Goal: Transaction & Acquisition: Purchase product/service

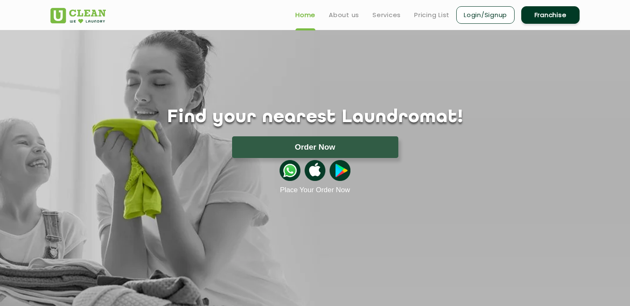
click at [491, 19] on link "Login/Signup" at bounding box center [485, 14] width 58 height 17
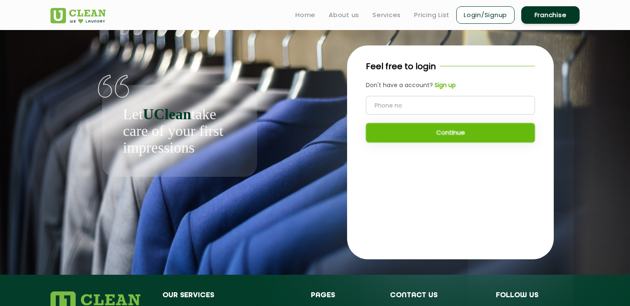
click at [412, 104] on input "tel" at bounding box center [450, 105] width 169 height 19
type input "9985717898"
click at [410, 140] on button "Continue" at bounding box center [450, 133] width 169 height 20
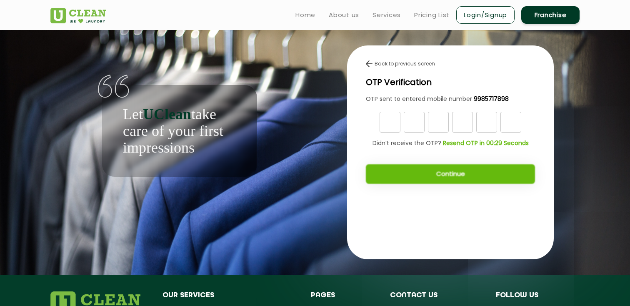
click at [392, 123] on input "text" at bounding box center [389, 122] width 21 height 21
type input "1"
type input "2"
type input "0"
type input "5"
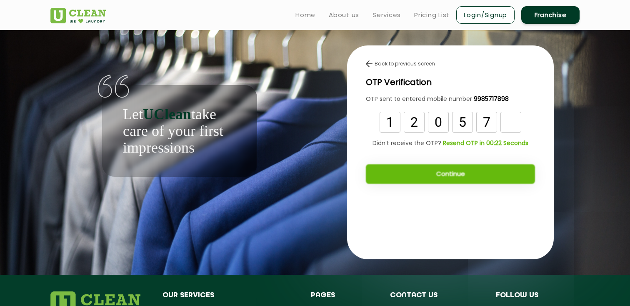
type input "7"
click at [382, 181] on button "Continue" at bounding box center [450, 174] width 169 height 20
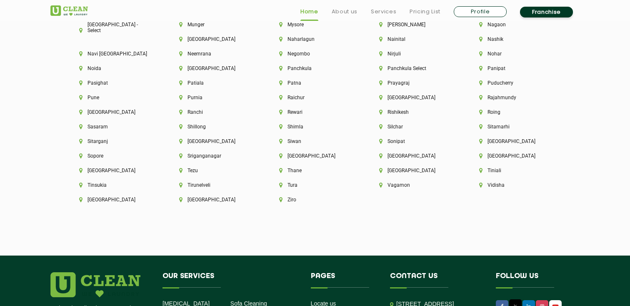
scroll to position [2231, 0]
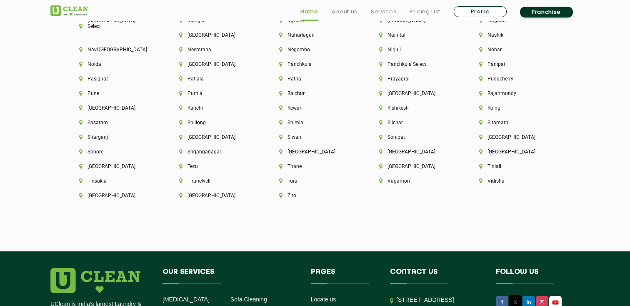
click at [485, 10] on link "Profile" at bounding box center [480, 11] width 53 height 11
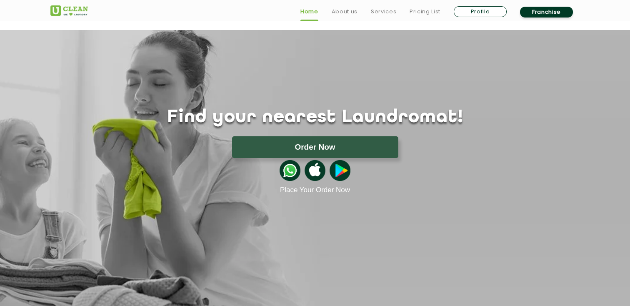
select select
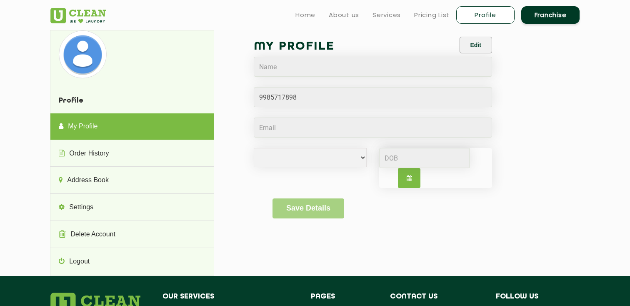
click at [217, 150] on div "Profile My Profile Order History Address Book Settings Delete Account Logout Pr…" at bounding box center [138, 153] width 176 height 246
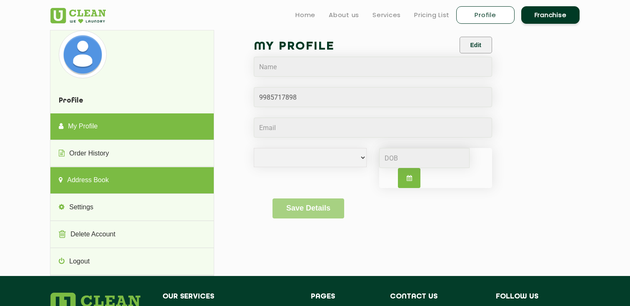
click at [144, 174] on link "Address Book" at bounding box center [131, 180] width 163 height 27
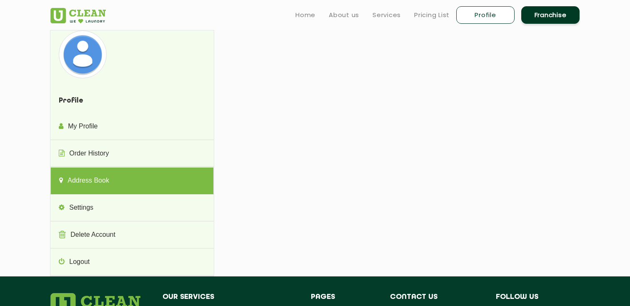
click at [131, 180] on link "Address Book" at bounding box center [131, 180] width 163 height 27
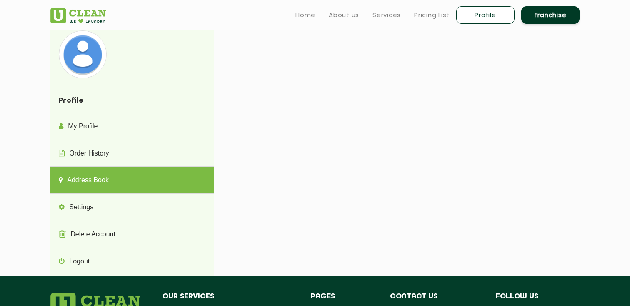
click at [434, 120] on div "Profile My Profile Order History Address Book Settings Delete Account Logout Pr…" at bounding box center [314, 153] width 541 height 246
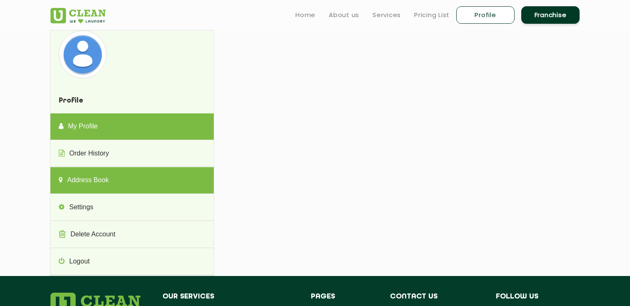
click at [105, 130] on link "My Profile" at bounding box center [131, 126] width 163 height 27
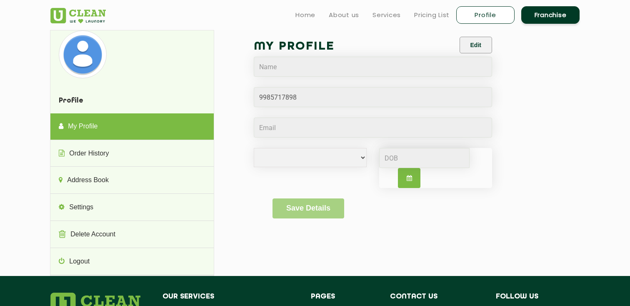
click at [406, 178] on button "button" at bounding box center [409, 178] width 22 height 20
select select "9"
select select "2025"
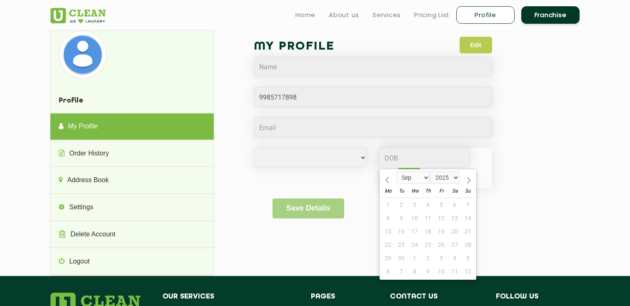
click at [476, 45] on button "Edit" at bounding box center [475, 45] width 32 height 17
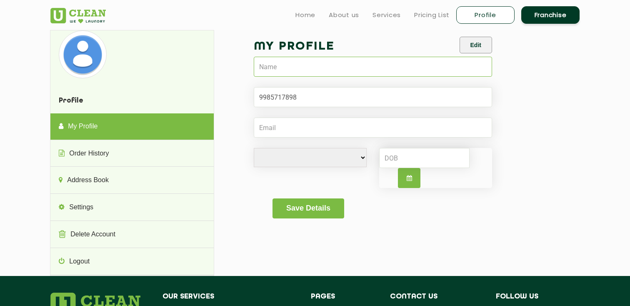
click at [324, 70] on input "text" at bounding box center [373, 67] width 238 height 20
type input "[PERSON_NAME]"
click at [230, 120] on div "My Profile Edit [PERSON_NAME] [DEMOGRAPHIC_DATA] [DEMOGRAPHIC_DATA] i'd rather …" at bounding box center [403, 133] width 353 height 206
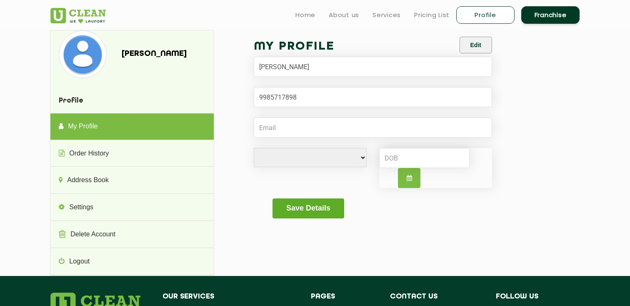
click at [302, 204] on button "Save Details" at bounding box center [307, 208] width 71 height 20
click at [327, 158] on select "[DEMOGRAPHIC_DATA] [DEMOGRAPHIC_DATA] i'd rather not say" at bounding box center [310, 157] width 113 height 19
select select "F"
click at [254, 148] on select "[DEMOGRAPHIC_DATA] [DEMOGRAPHIC_DATA] i'd rather not say" at bounding box center [310, 157] width 113 height 19
click at [395, 161] on input at bounding box center [424, 158] width 90 height 20
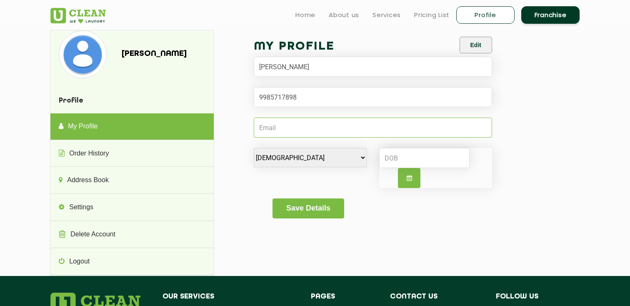
click at [312, 128] on input "Email" at bounding box center [373, 127] width 238 height 20
type input "[PERSON_NAME][EMAIL_ADDRESS][DOMAIN_NAME]"
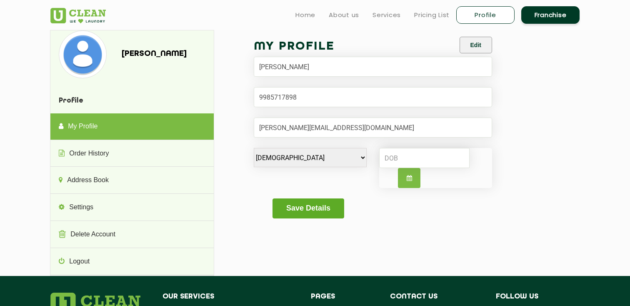
click at [304, 212] on button "Save Details" at bounding box center [307, 208] width 71 height 20
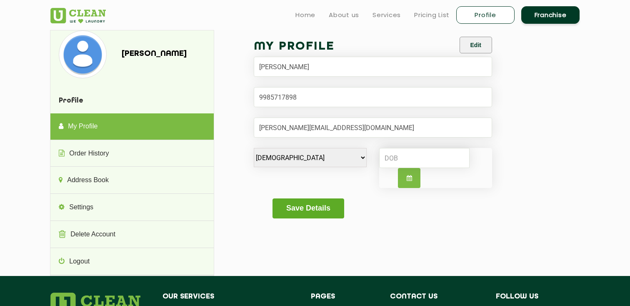
click at [304, 212] on button "Save Details" at bounding box center [307, 208] width 71 height 20
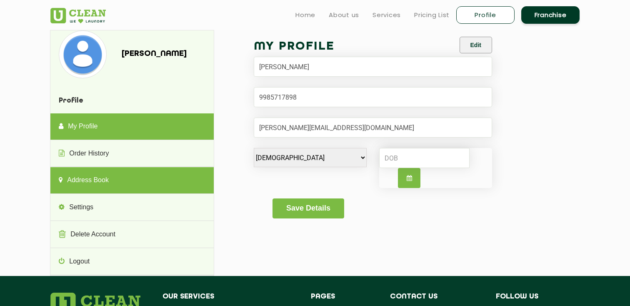
click at [119, 182] on link "Address Book" at bounding box center [131, 180] width 163 height 27
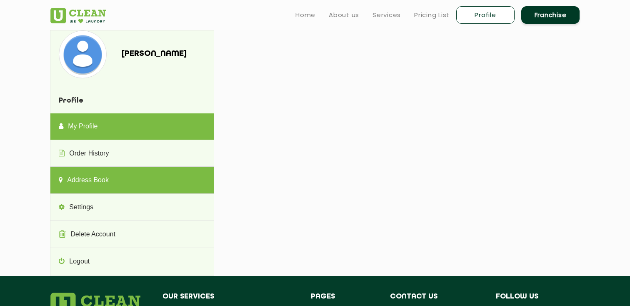
click at [120, 126] on link "My Profile" at bounding box center [131, 126] width 163 height 27
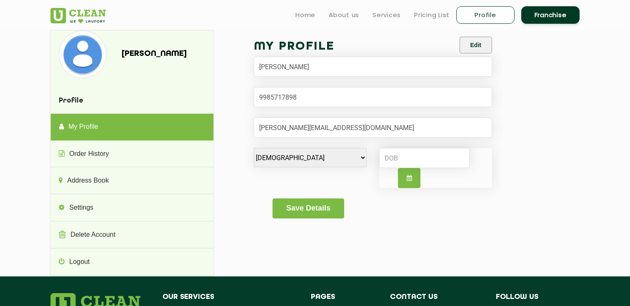
click at [120, 126] on link "My Profile" at bounding box center [131, 126] width 163 height 27
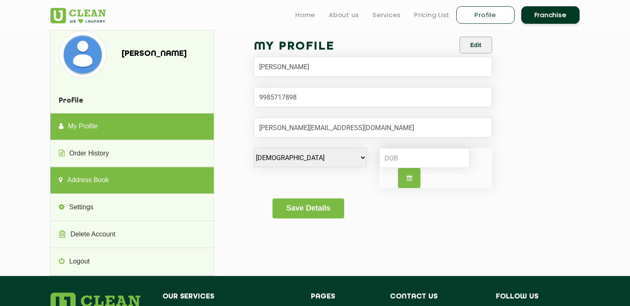
click at [112, 177] on link "Address Book" at bounding box center [131, 180] width 163 height 27
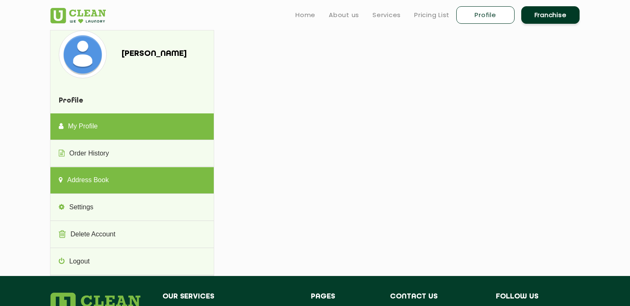
click at [124, 122] on link "My Profile" at bounding box center [131, 126] width 163 height 27
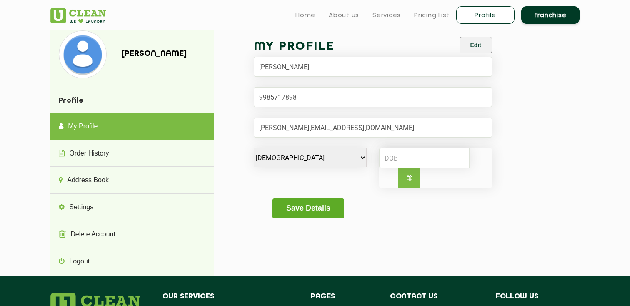
click at [311, 210] on button "Save Details" at bounding box center [307, 208] width 71 height 20
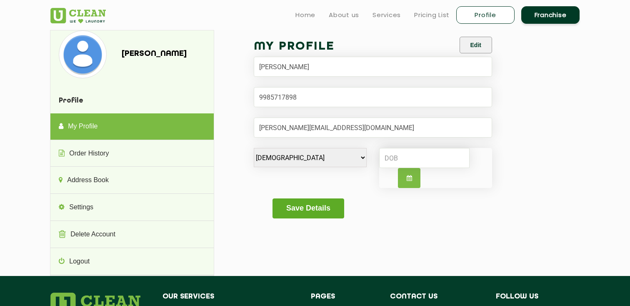
click at [311, 210] on button "Save Details" at bounding box center [307, 208] width 71 height 20
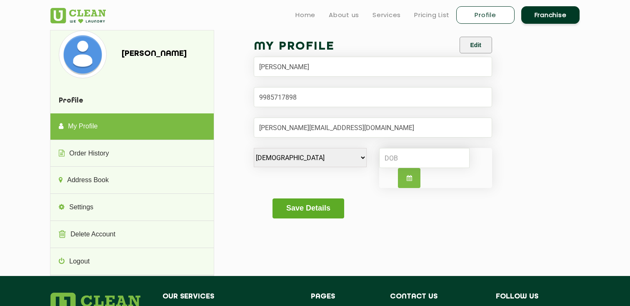
click at [311, 210] on button "Save Details" at bounding box center [307, 208] width 71 height 20
click at [90, 10] on img at bounding box center [77, 15] width 55 height 15
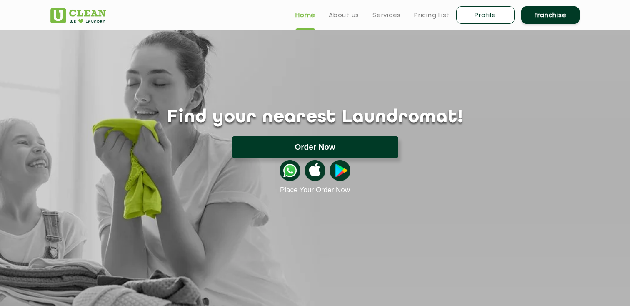
click at [319, 147] on button "Order Now" at bounding box center [315, 147] width 166 height 22
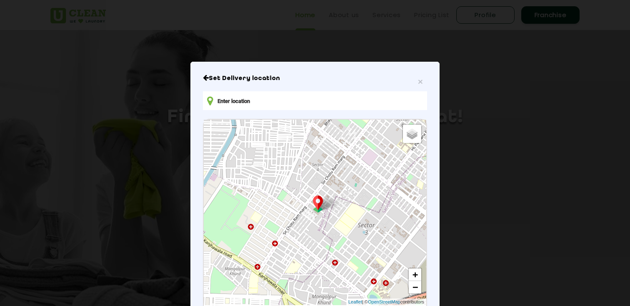
click at [282, 102] on input "text" at bounding box center [315, 100] width 224 height 19
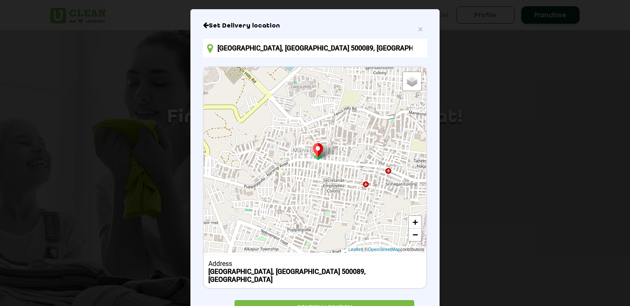
scroll to position [48, 0]
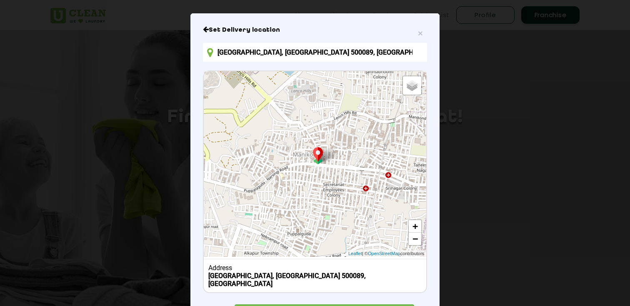
click at [269, 53] on input "Hyderabad, Telangana 500089, India" at bounding box center [315, 52] width 224 height 19
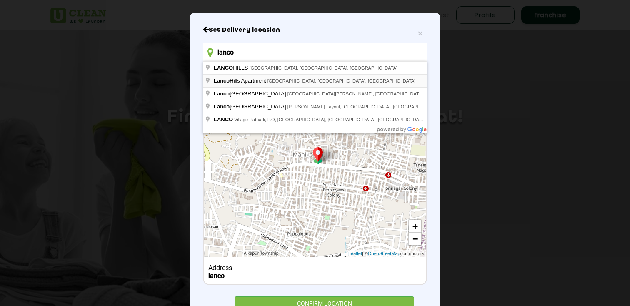
type input "Lanco Hills Apartment, Lanco Hills Residential Towers Road, Gachibowli, Manikon…"
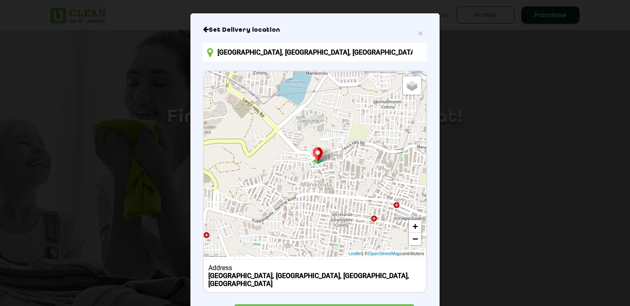
scroll to position [90, 0]
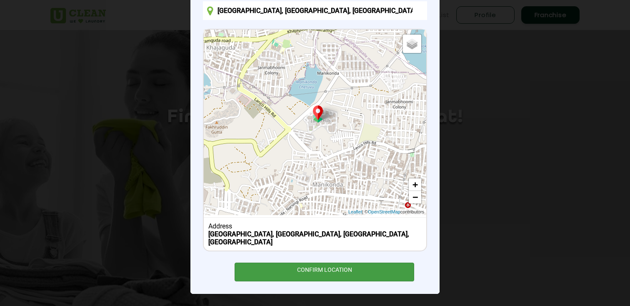
click at [314, 271] on div "CONFIRM LOCATION" at bounding box center [324, 271] width 180 height 19
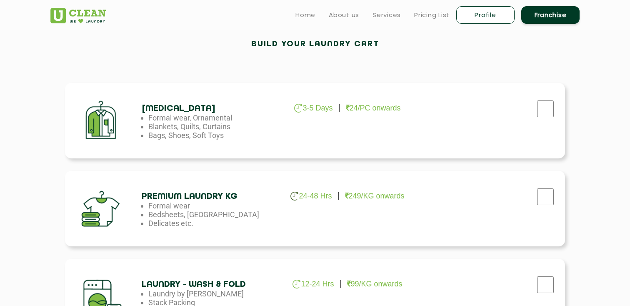
scroll to position [239, 0]
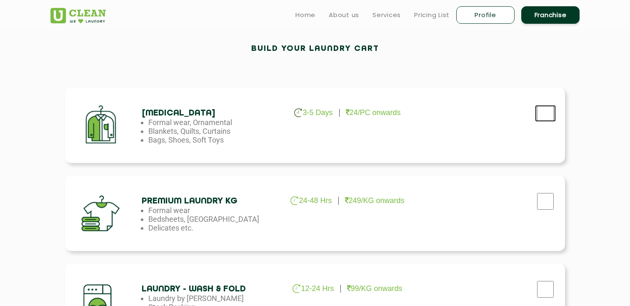
click at [542, 110] on input "checkbox" at bounding box center [545, 113] width 21 height 17
checkbox input "true"
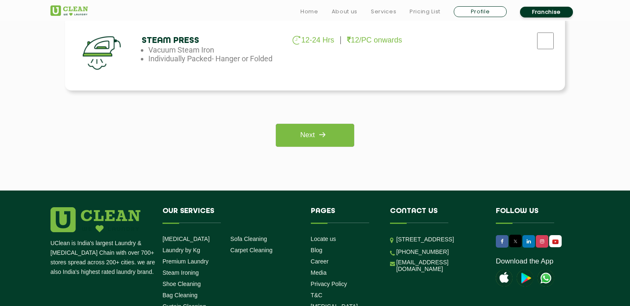
scroll to position [679, 0]
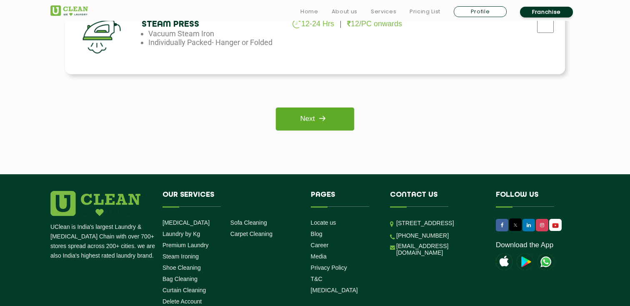
click at [320, 116] on img at bounding box center [321, 118] width 15 height 15
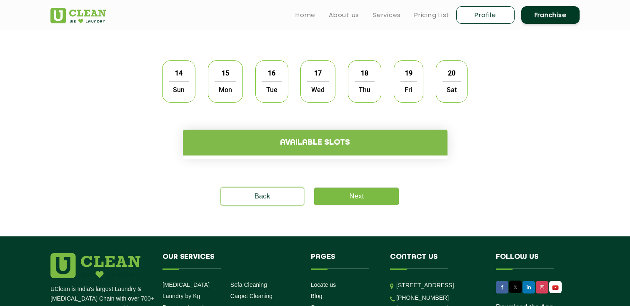
scroll to position [241, 0]
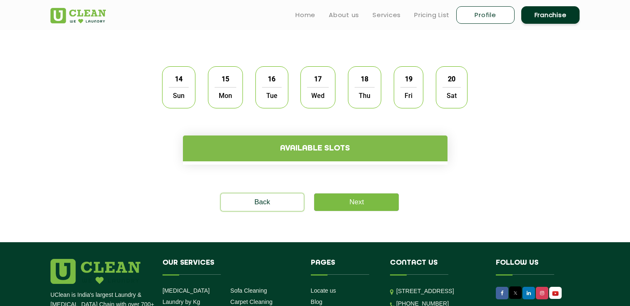
click at [218, 86] on span "15" at bounding box center [225, 79] width 16 height 16
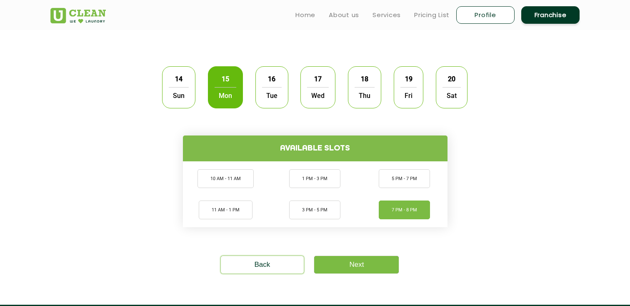
click at [398, 204] on li "7 PM - 8 PM" at bounding box center [404, 209] width 51 height 19
click at [365, 267] on link "Next" at bounding box center [356, 264] width 85 height 17
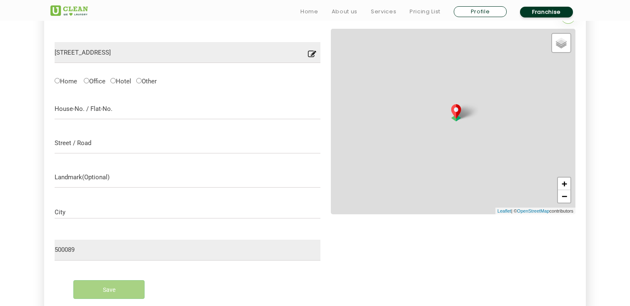
scroll to position [264, 0]
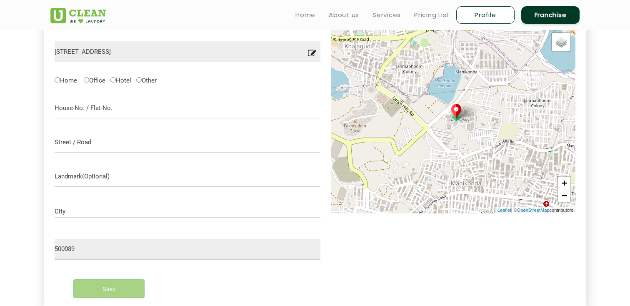
click at [64, 52] on input "99LH Lanco Hills, Lanco Hills Residential Towers Rd, Gachibowli, Manikonda, Hyd…" at bounding box center [188, 51] width 266 height 21
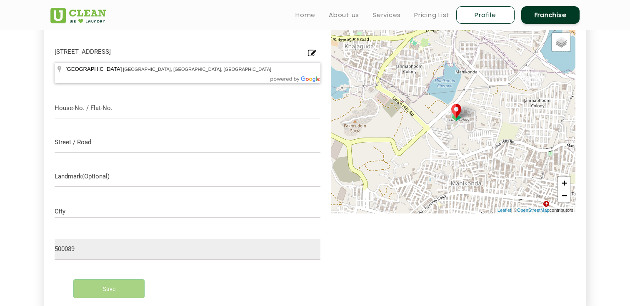
click at [61, 51] on input "99LH Lanco Hills, Lanco Hills Residential Towers Rd, Gachibowli, Manikonda, Hyd…" at bounding box center [188, 51] width 266 height 21
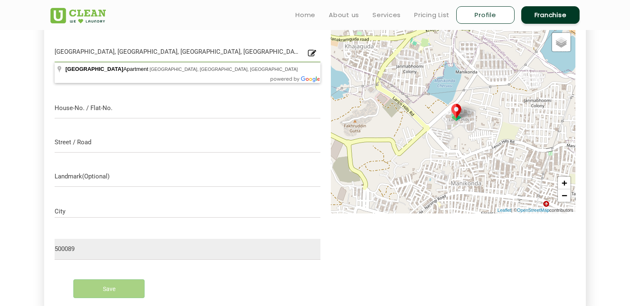
drag, startPoint x: 85, startPoint y: 51, endPoint x: 52, endPoint y: 51, distance: 33.3
click at [52, 51] on div "Add New Address Lanco Hills, Lanco Hills Residential Towers Rd, Gachibowli, Man…" at bounding box center [314, 157] width 541 height 314
type input "Lanco Hills Residential Towers Rd, Gachibowli, Manikonda, Hyderabad, Telangana …"
click at [51, 112] on div "Add New Address Lanco Hills Residential Towers Rd, Gachibowli, Manikonda, Hyder…" at bounding box center [314, 157] width 541 height 314
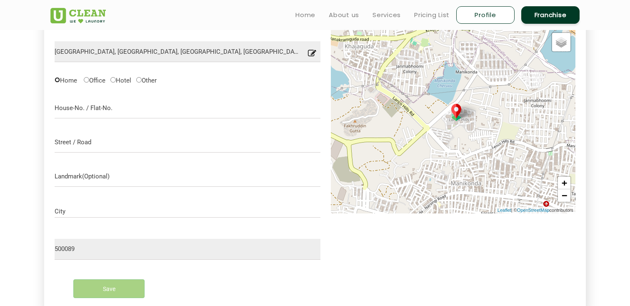
click at [57, 78] on input "Home" at bounding box center [57, 79] width 5 height 5
radio input "true"
click at [69, 102] on input "text" at bounding box center [188, 107] width 266 height 21
type input "4"
type input "3LH, 404"
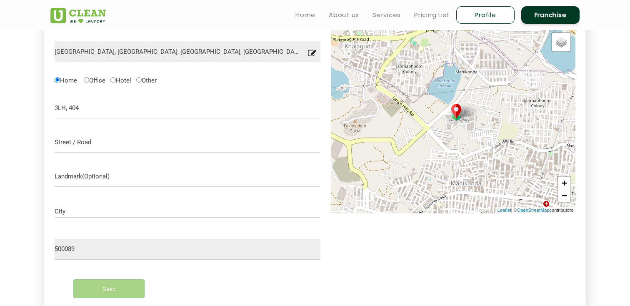
click at [72, 217] on div "City" at bounding box center [188, 212] width 266 height 25
click at [74, 209] on input "City" at bounding box center [188, 211] width 266 height 7
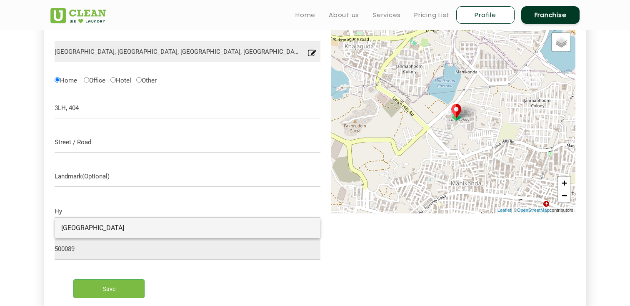
click at [66, 228] on span "[GEOGRAPHIC_DATA]" at bounding box center [92, 228] width 63 height 8
type input "[GEOGRAPHIC_DATA]"
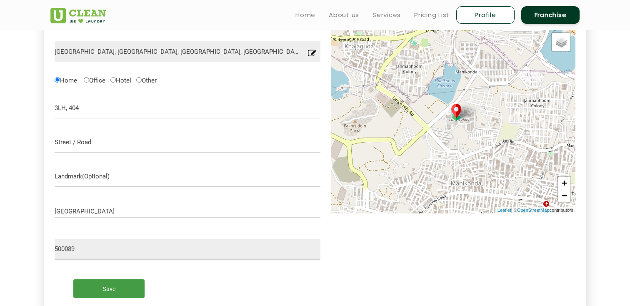
click at [117, 290] on input "Save" at bounding box center [108, 288] width 71 height 19
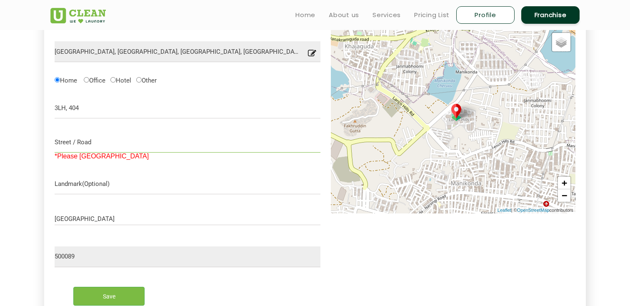
click at [86, 140] on input "text" at bounding box center [188, 142] width 266 height 21
type input "Manikonda"
click at [108, 291] on input "Save" at bounding box center [108, 296] width 71 height 19
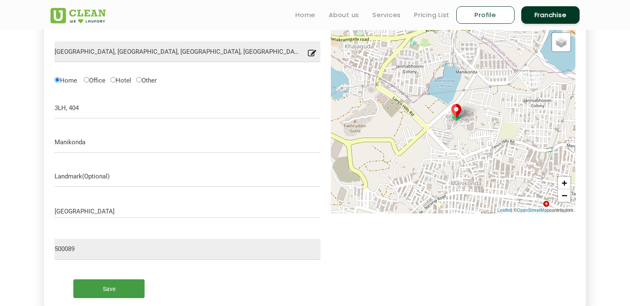
click at [112, 285] on input "Save" at bounding box center [108, 288] width 71 height 19
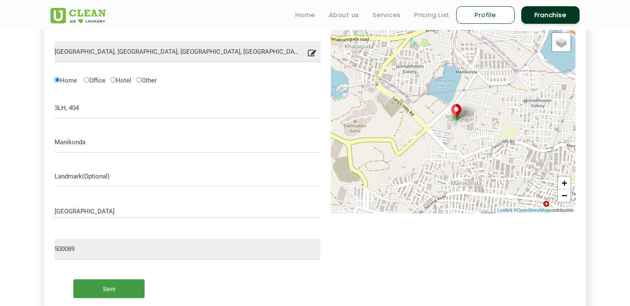
click at [112, 285] on input "Save" at bounding box center [108, 288] width 71 height 19
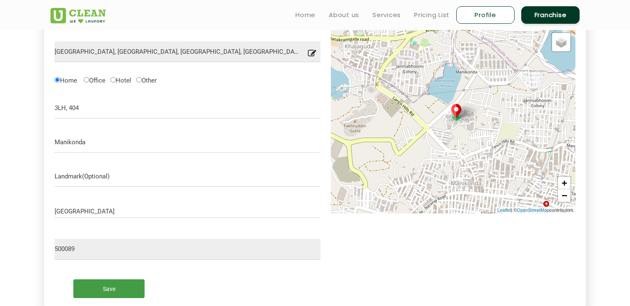
click at [112, 285] on input "Save" at bounding box center [108, 288] width 71 height 19
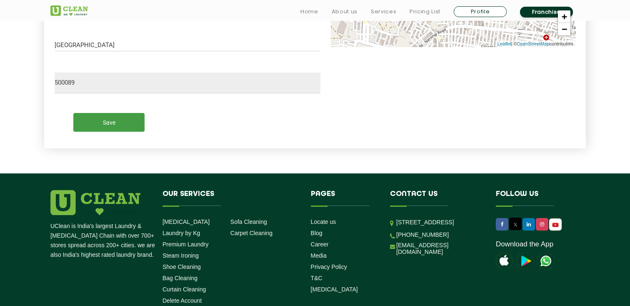
scroll to position [498, 0]
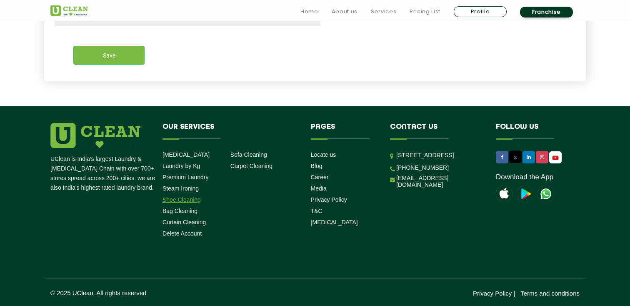
click at [180, 202] on link "Shoe Cleaning" at bounding box center [181, 199] width 38 height 7
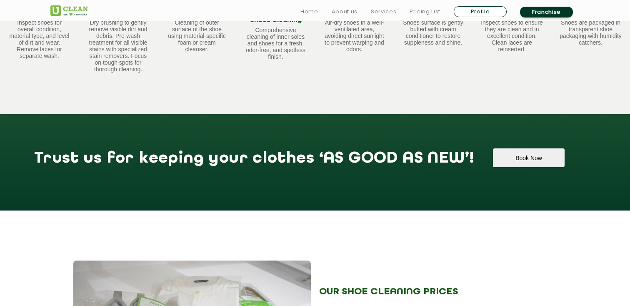
scroll to position [852, 0]
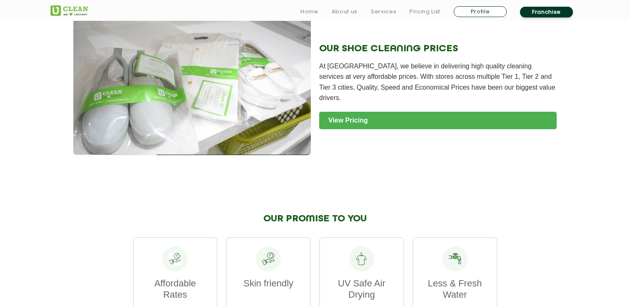
click at [349, 119] on link "View Pricing" at bounding box center [437, 120] width 237 height 17
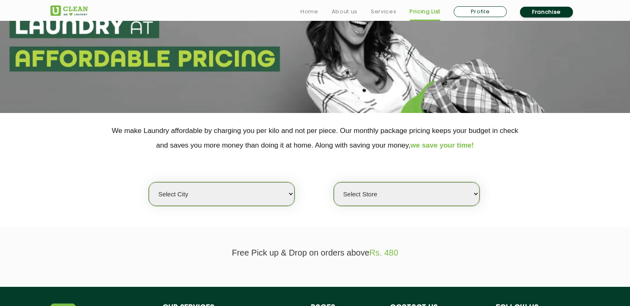
scroll to position [226, 0]
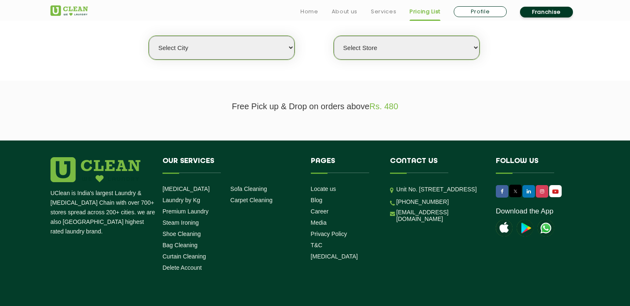
click at [212, 42] on select "Select city [GEOGRAPHIC_DATA] [GEOGRAPHIC_DATA] [GEOGRAPHIC_DATA] [GEOGRAPHIC_D…" at bounding box center [222, 48] width 146 height 24
select select "5"
click at [149, 36] on select "Select city [GEOGRAPHIC_DATA] [GEOGRAPHIC_DATA] [GEOGRAPHIC_DATA] [GEOGRAPHIC_D…" at bounding box center [222, 48] width 146 height 24
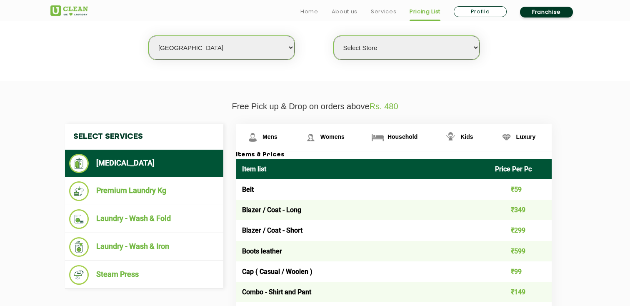
click at [388, 46] on select "Select Store UClean Narsingi UClean Nizampet UClean Sangareddy UClean Gachibowl…" at bounding box center [407, 48] width 146 height 24
select select "383"
click at [334, 36] on select "Select Store UClean Narsingi UClean Nizampet UClean Sangareddy UClean Gachibowl…" at bounding box center [407, 48] width 146 height 24
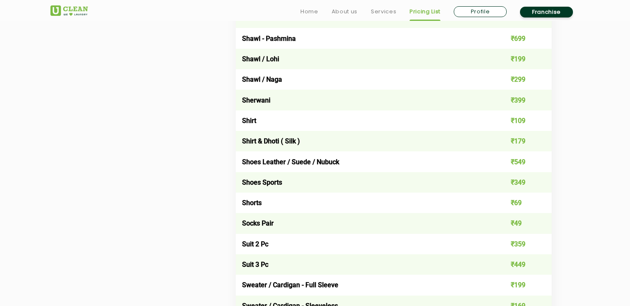
scroll to position [1160, 0]
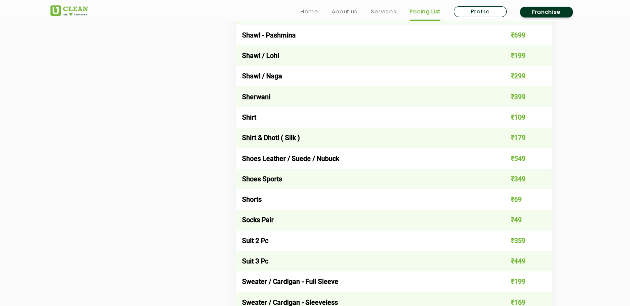
click at [253, 200] on td "Shorts" at bounding box center [362, 199] width 253 height 20
click at [260, 179] on td "Shoes Sports" at bounding box center [362, 179] width 253 height 20
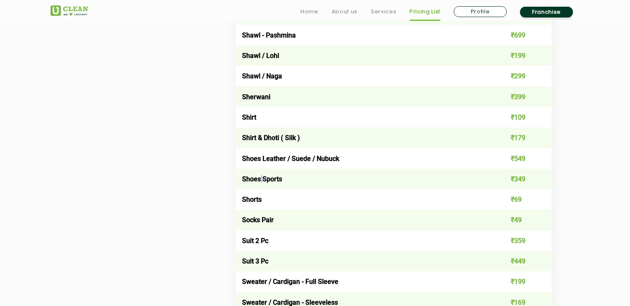
click at [260, 179] on td "Shoes Sports" at bounding box center [362, 179] width 253 height 20
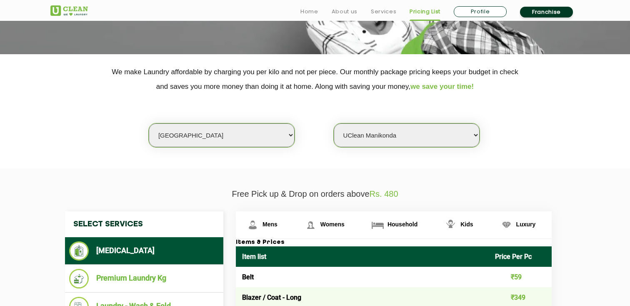
scroll to position [214, 0]
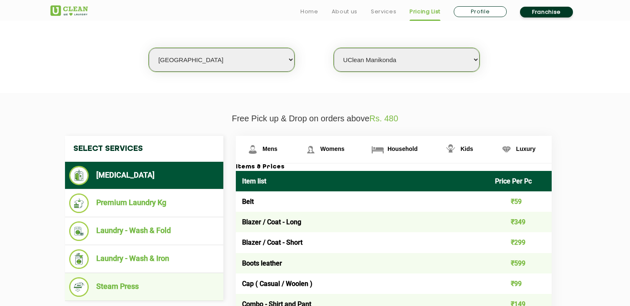
click at [153, 277] on li "Steam Press" at bounding box center [144, 287] width 150 height 20
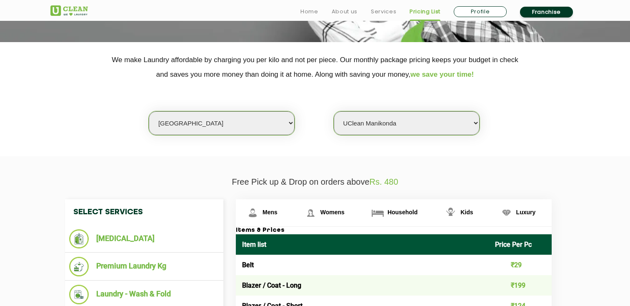
scroll to position [154, 0]
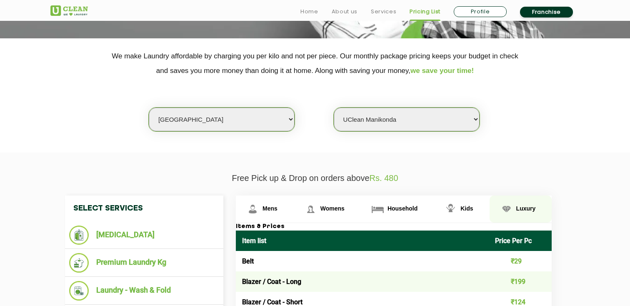
click at [521, 213] on link "Luxury" at bounding box center [520, 208] width 62 height 27
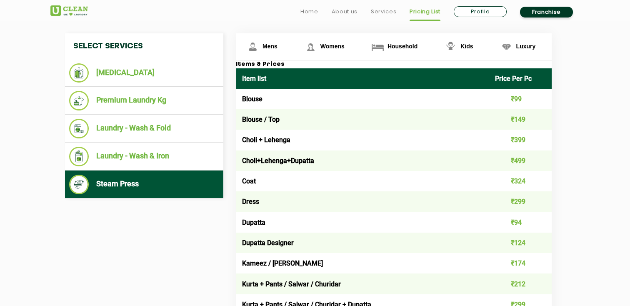
scroll to position [319, 0]
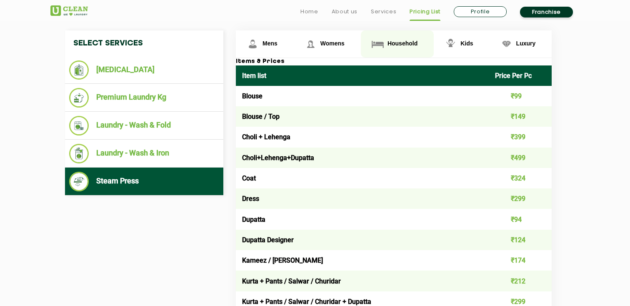
click at [391, 47] on span "Household" at bounding box center [402, 43] width 30 height 7
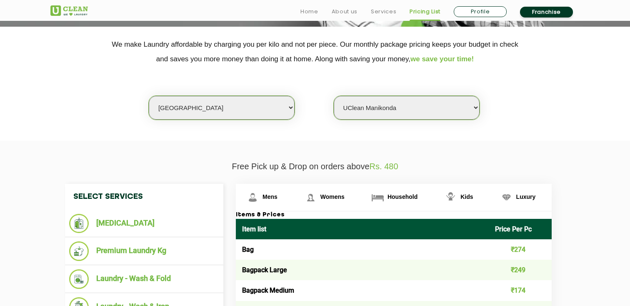
scroll to position [364, 0]
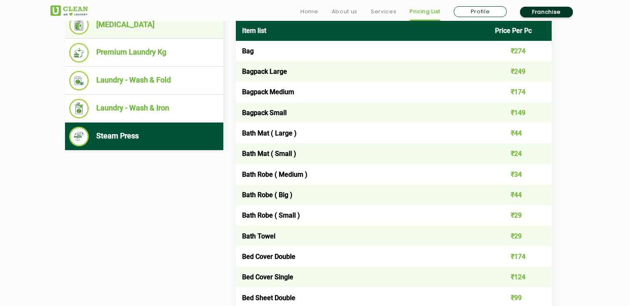
click at [146, 32] on li "[MEDICAL_DATA]" at bounding box center [144, 24] width 150 height 19
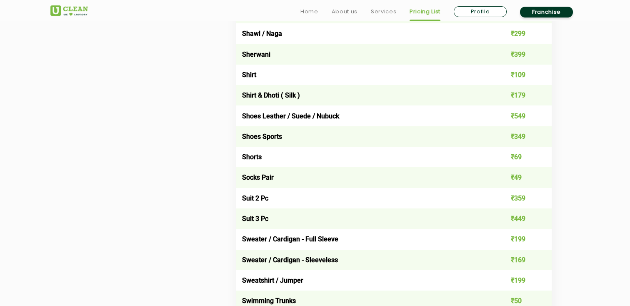
scroll to position [1210, 0]
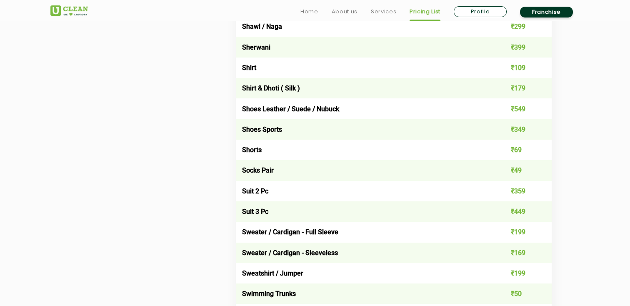
click at [493, 8] on link "Profile" at bounding box center [480, 11] width 53 height 11
select select "F"
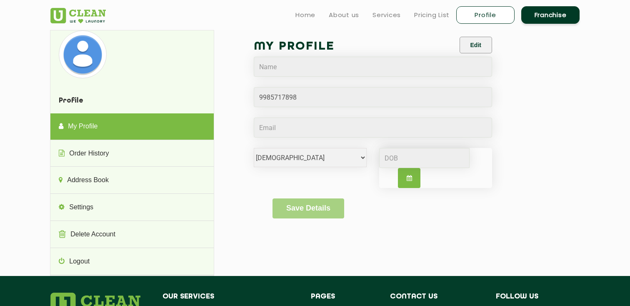
scroll to position [261, 0]
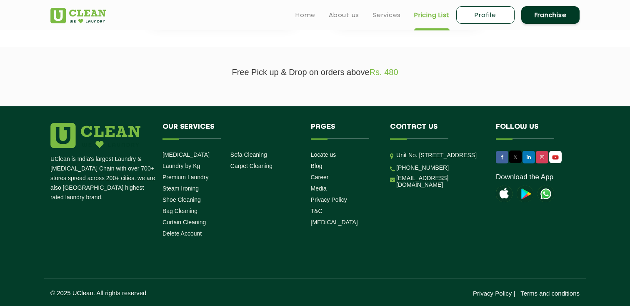
select select "0"
